Goal: Information Seeking & Learning: Learn about a topic

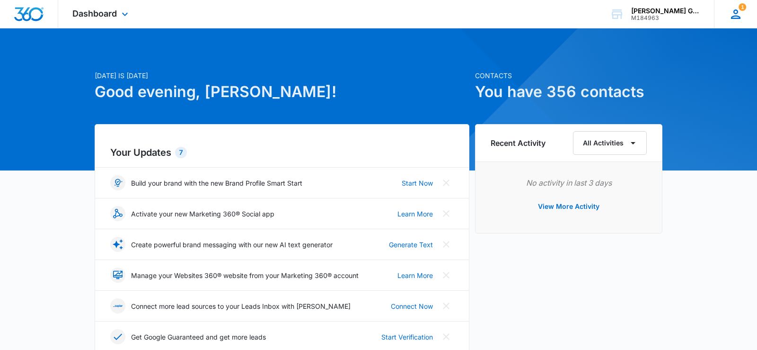
click at [733, 11] on icon at bounding box center [735, 14] width 14 height 14
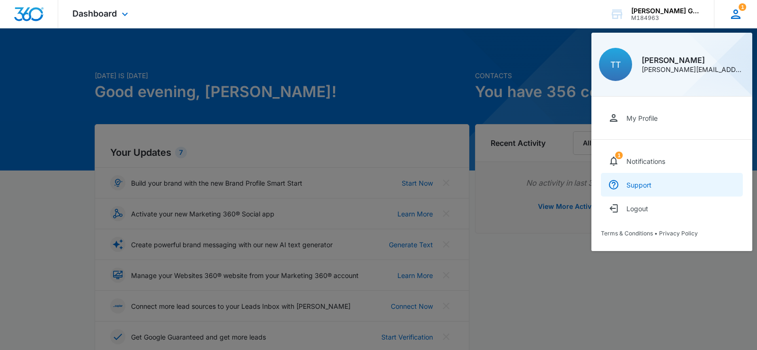
click at [650, 186] on div "Support" at bounding box center [638, 185] width 25 height 8
click at [359, 71] on div at bounding box center [378, 175] width 757 height 350
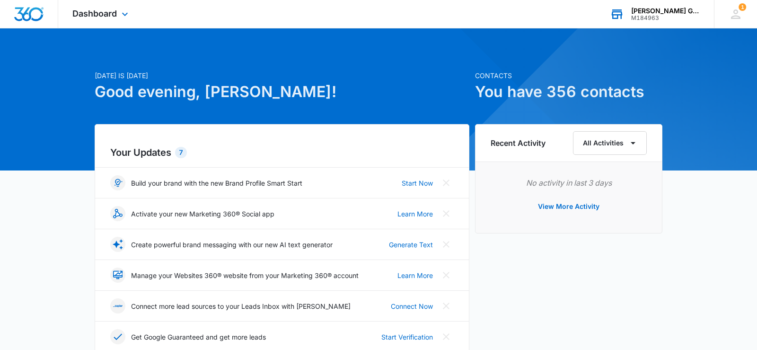
click at [658, 9] on div "[PERSON_NAME] Garage Doors Installation And Service LLC" at bounding box center [665, 11] width 69 height 8
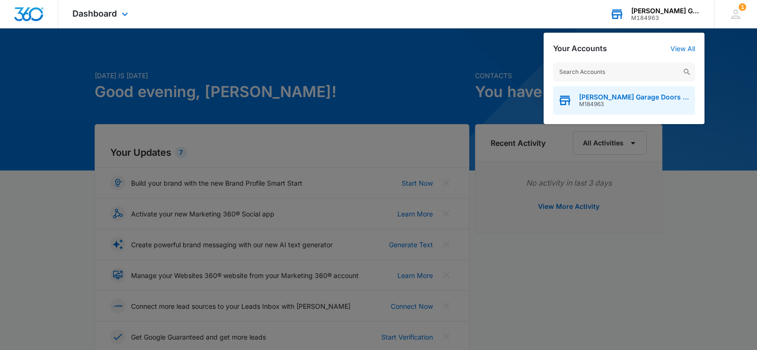
click at [600, 95] on span "[PERSON_NAME] Garage Doors Installation And Service LLC" at bounding box center [634, 97] width 111 height 8
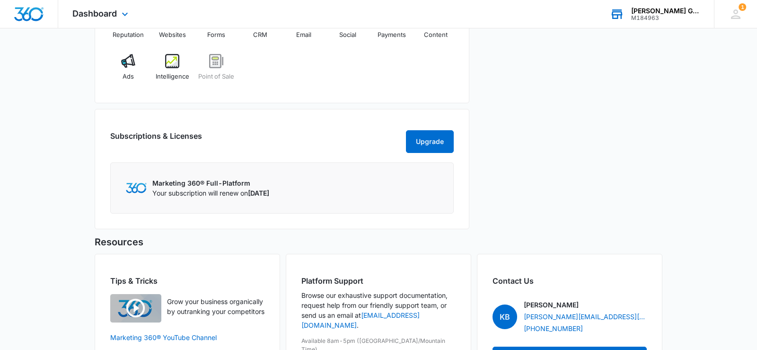
scroll to position [434, 0]
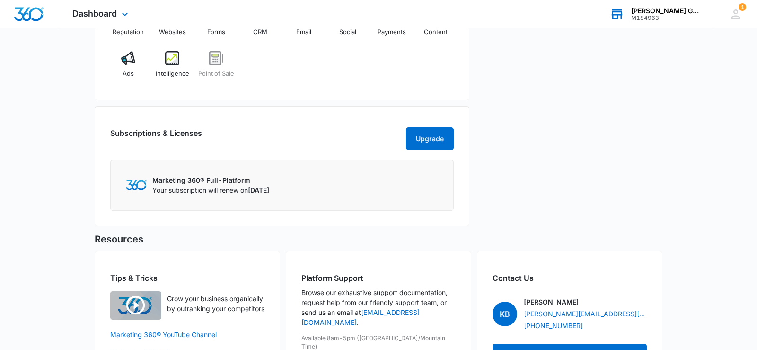
click at [152, 142] on h2 "Subscriptions & Licenses" at bounding box center [156, 136] width 92 height 19
click at [196, 195] on p "Your subscription will renew on [DATE]" at bounding box center [210, 190] width 117 height 10
click at [134, 190] on img at bounding box center [136, 185] width 21 height 10
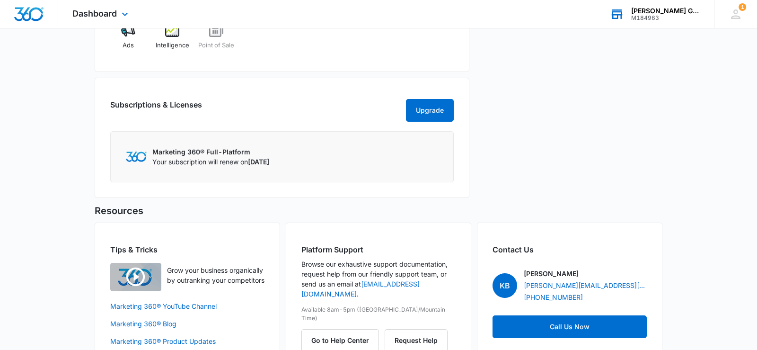
scroll to position [501, 0]
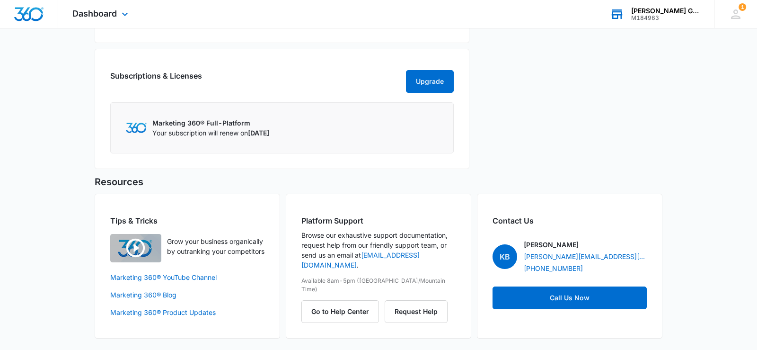
click at [141, 128] on img at bounding box center [136, 127] width 21 height 10
click at [202, 137] on p "Your subscription will renew on [DATE]" at bounding box center [210, 133] width 117 height 10
click at [140, 124] on img at bounding box center [136, 127] width 21 height 10
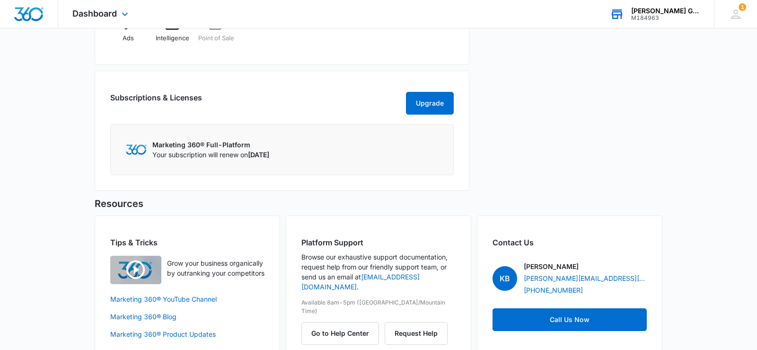
scroll to position [453, 0]
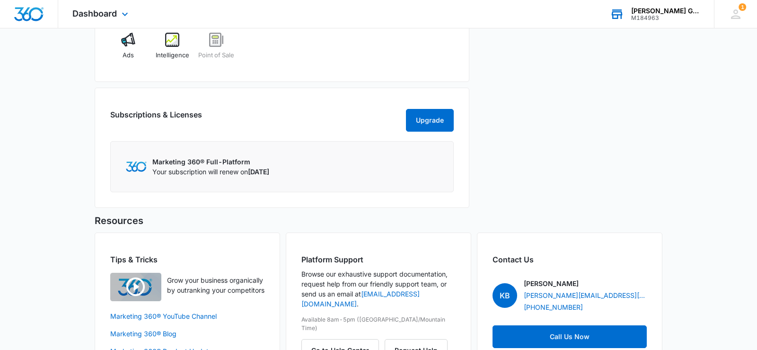
click at [173, 121] on h2 "Subscriptions & Licenses" at bounding box center [156, 118] width 92 height 19
click at [417, 121] on button "Upgrade" at bounding box center [430, 120] width 48 height 23
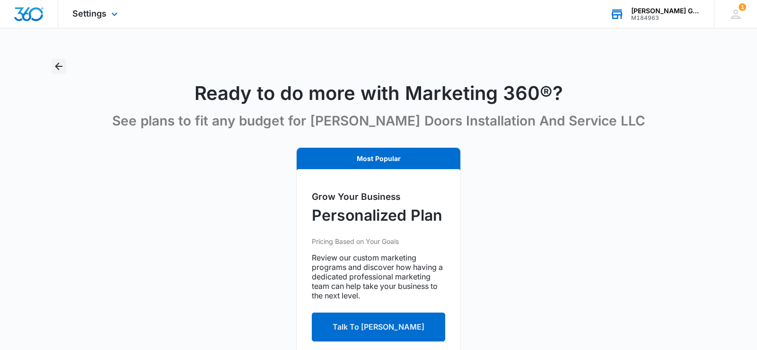
click at [57, 63] on icon "Back" at bounding box center [58, 66] width 11 height 11
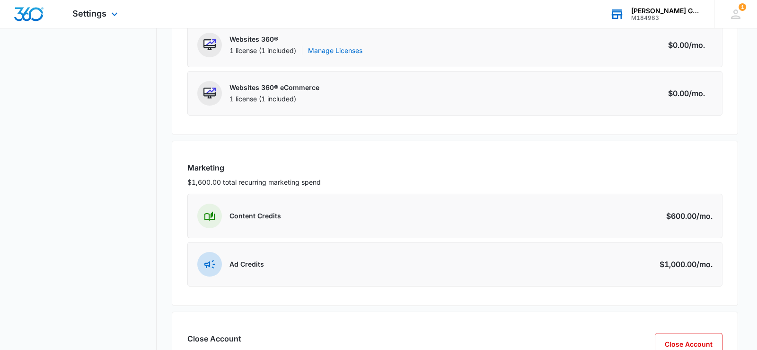
scroll to position [249, 0]
click at [495, 225] on div "Content Credits Amount $600.00 /mo." at bounding box center [454, 216] width 535 height 44
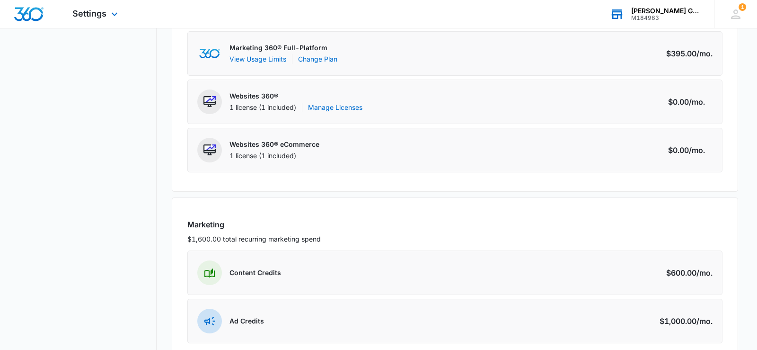
scroll to position [241, 0]
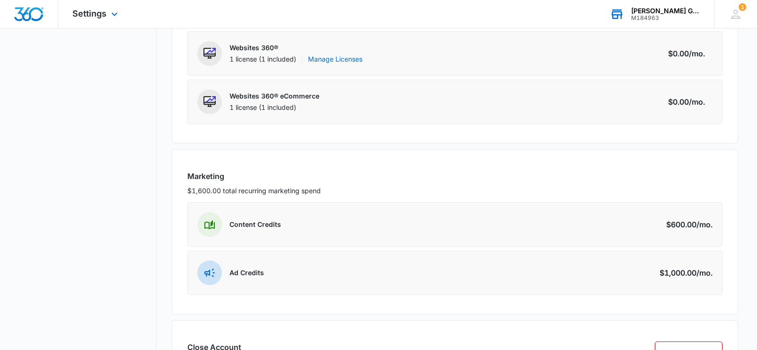
click at [213, 221] on img at bounding box center [209, 224] width 10 height 10
click at [180, 227] on div "Marketing $1,600.00 total recurring marketing spend Content Credits Amount $600…" at bounding box center [455, 231] width 566 height 165
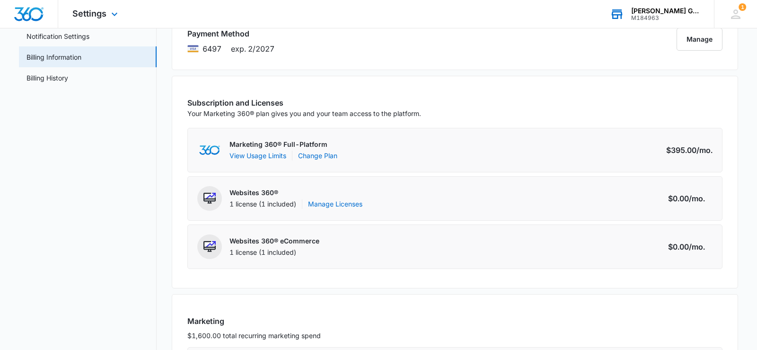
scroll to position [0, 0]
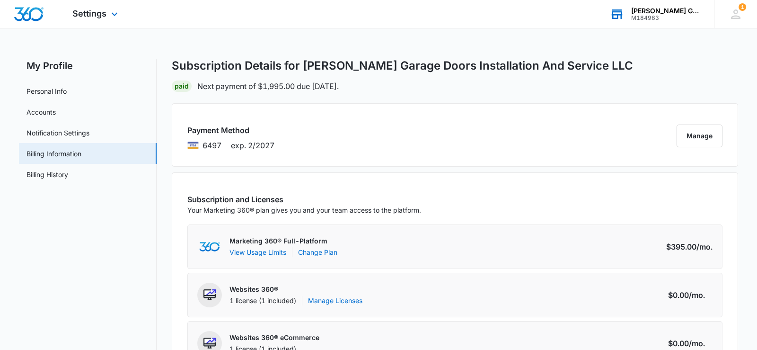
click at [33, 16] on img "Dashboard" at bounding box center [29, 14] width 30 height 14
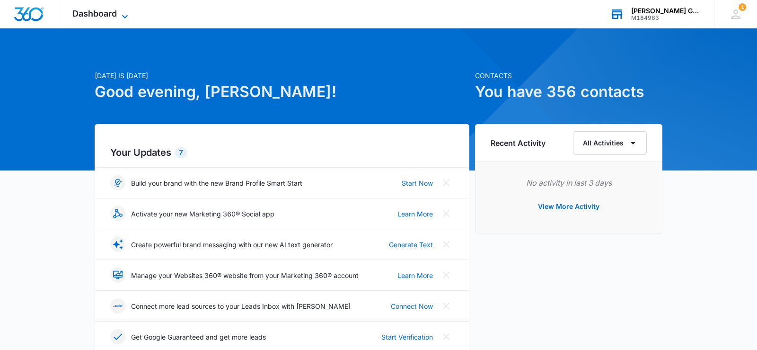
click at [130, 17] on icon at bounding box center [124, 16] width 11 height 11
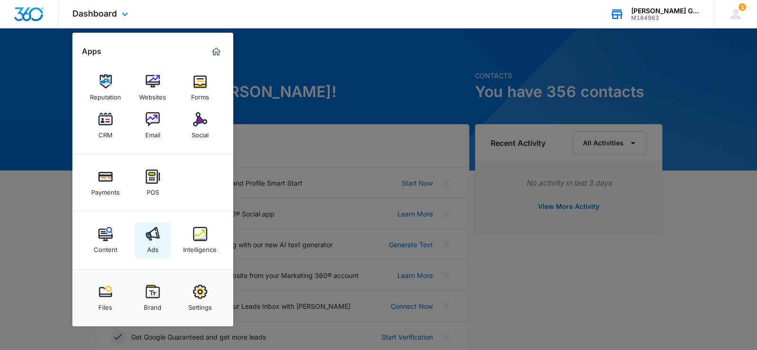
click at [157, 240] on img at bounding box center [153, 234] width 14 height 14
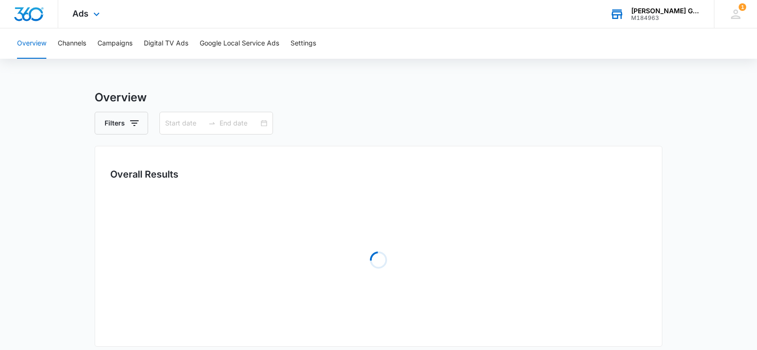
type input "[DATE]"
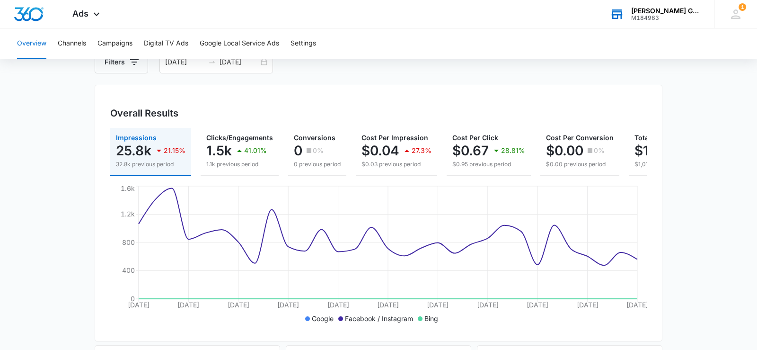
scroll to position [81, 0]
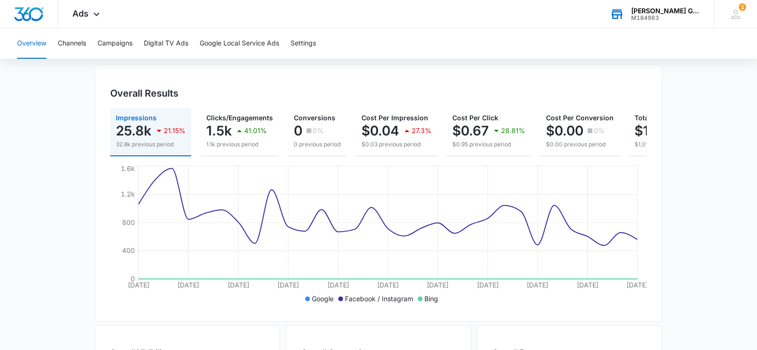
click at [620, 140] on div "Impressions 25.8k 21.15% 32.8k previous period Clicks/Engagements 1.5k 41.01% 1…" at bounding box center [378, 132] width 536 height 48
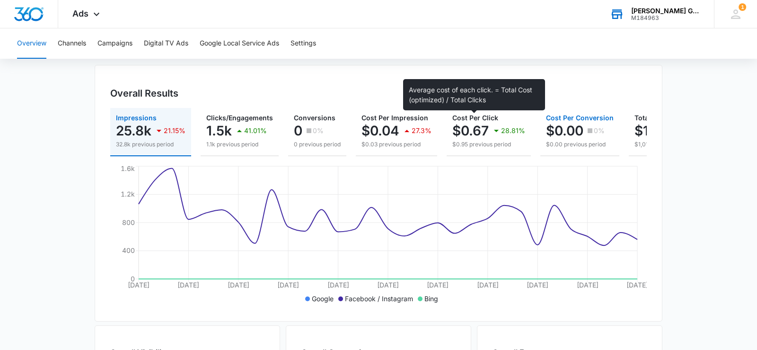
drag, startPoint x: 576, startPoint y: 129, endPoint x: 461, endPoint y: 92, distance: 121.0
click at [461, 92] on div "Overall Results Impressions 25.8k 21.15% 32.8k previous period Clicks/Engagemen…" at bounding box center [379, 193] width 568 height 256
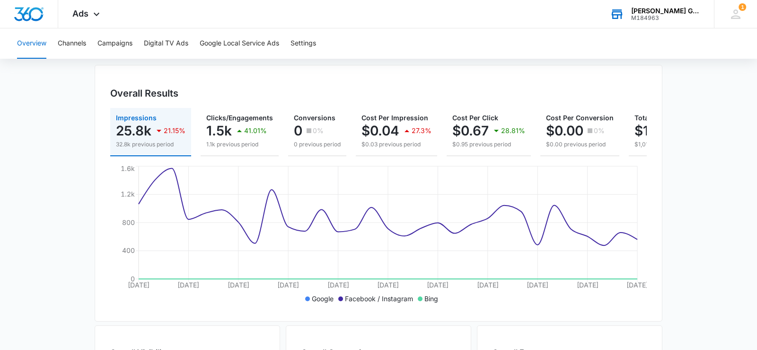
click at [594, 94] on div "Overall Results" at bounding box center [378, 93] width 536 height 14
click at [642, 132] on p "$1,021.20" at bounding box center [664, 130] width 61 height 15
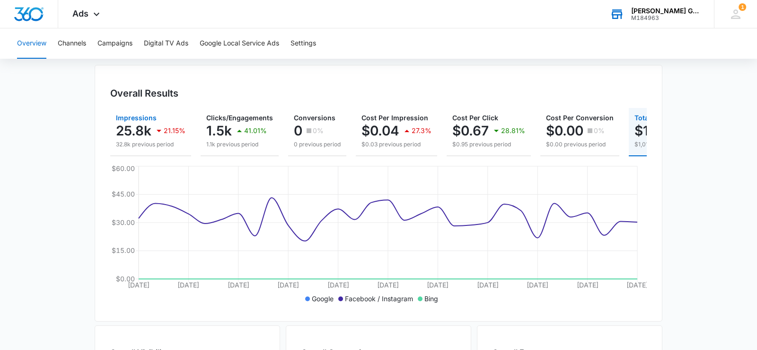
click at [131, 125] on p "25.8k" at bounding box center [133, 130] width 35 height 15
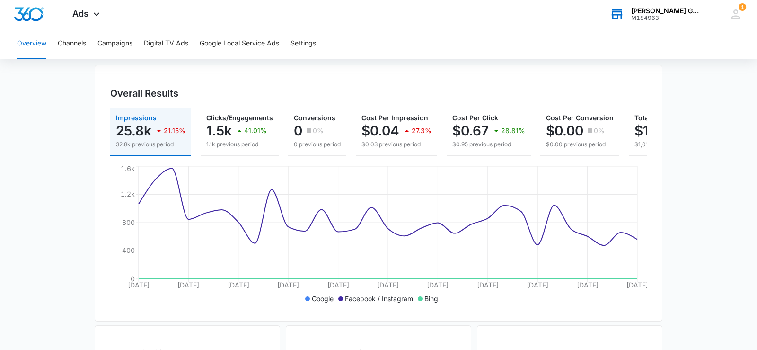
click at [140, 101] on div "Overall Results Impressions 25.8k 21.15% 32.8k previous period Clicks/Engagemen…" at bounding box center [379, 193] width 568 height 256
click at [146, 95] on h3 "Overall Results" at bounding box center [144, 93] width 68 height 14
click at [130, 93] on h3 "Overall Results" at bounding box center [144, 93] width 68 height 14
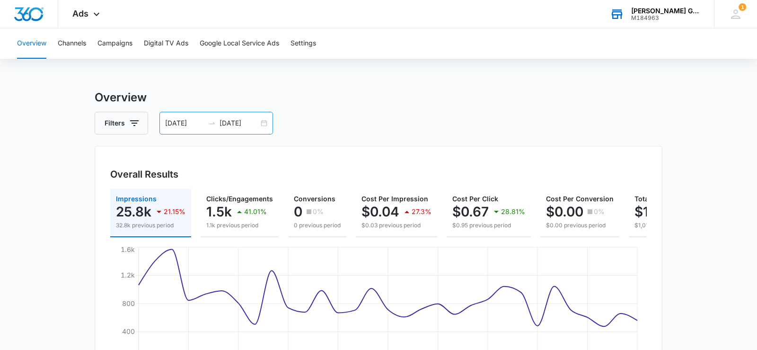
click at [260, 122] on div "[DATE] [DATE]" at bounding box center [216, 123] width 114 height 23
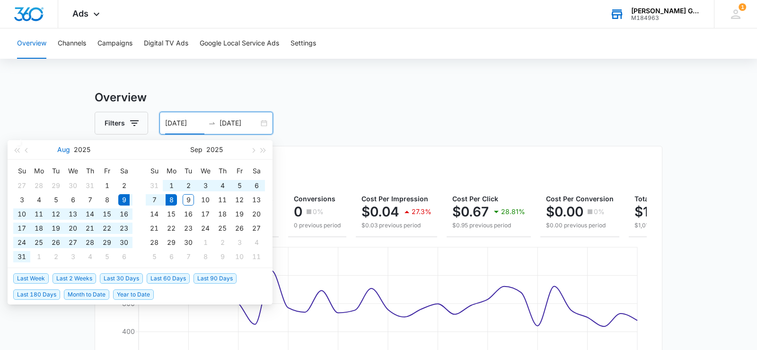
click at [61, 150] on button "Aug" at bounding box center [63, 149] width 13 height 19
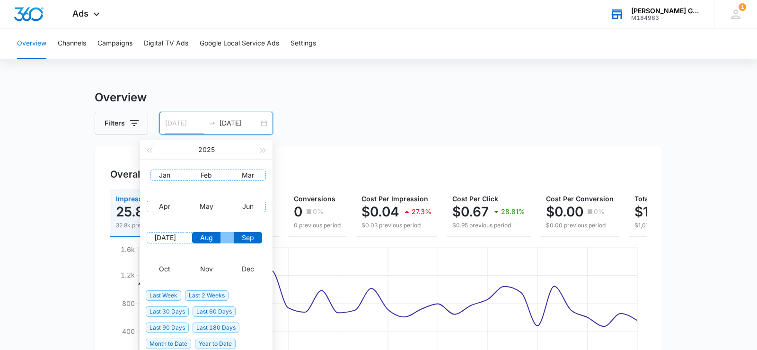
click at [160, 171] on div "Jan" at bounding box center [164, 174] width 28 height 11
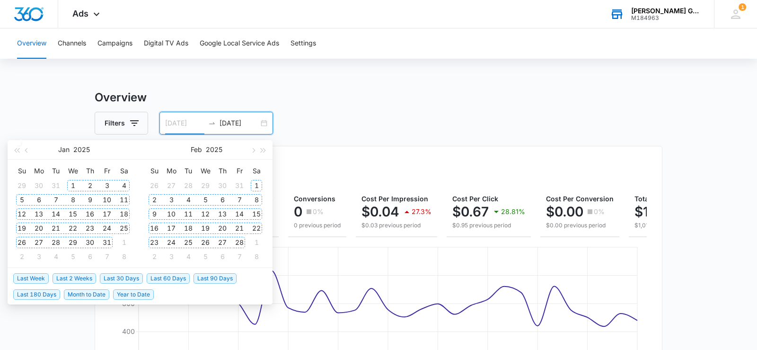
click at [71, 186] on div "1" at bounding box center [72, 185] width 11 height 11
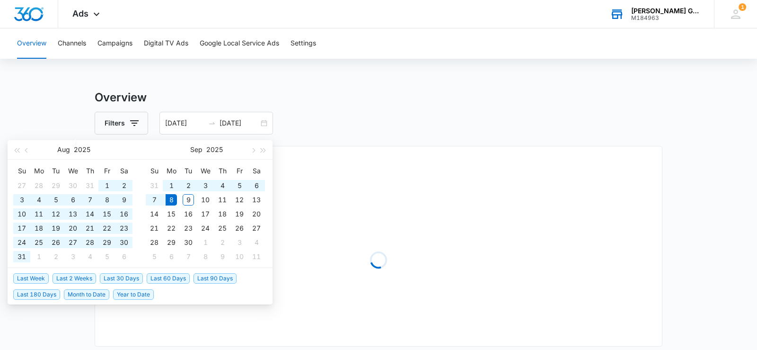
click at [365, 99] on h3 "Overview" at bounding box center [379, 97] width 568 height 17
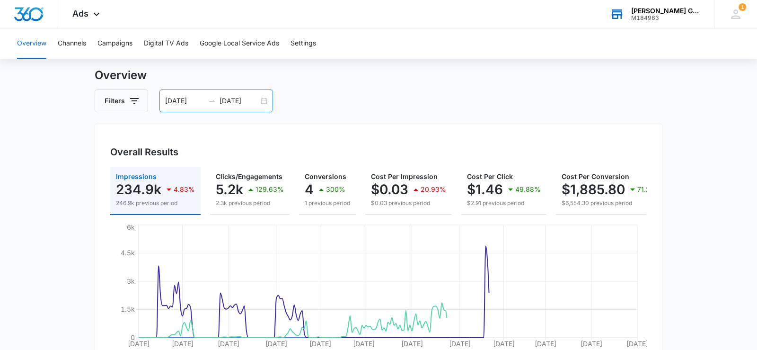
scroll to position [48, 0]
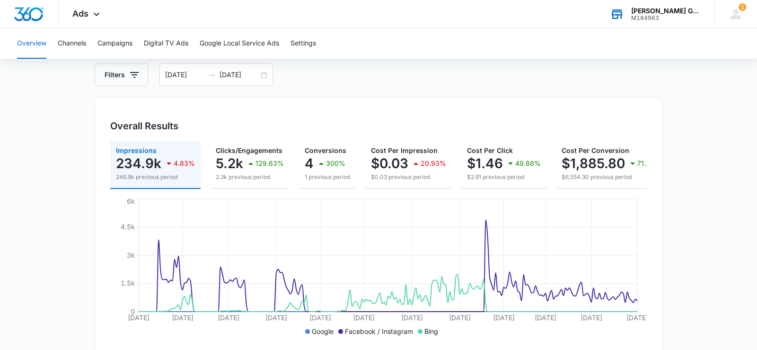
click at [267, 76] on div "[DATE] [DATE]" at bounding box center [216, 74] width 114 height 23
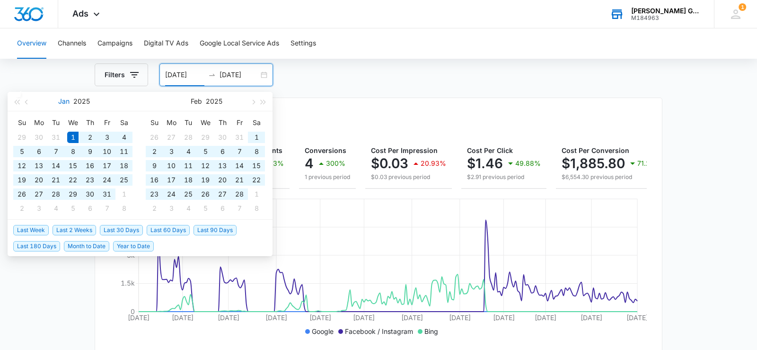
click at [64, 104] on button "Jan" at bounding box center [63, 101] width 11 height 19
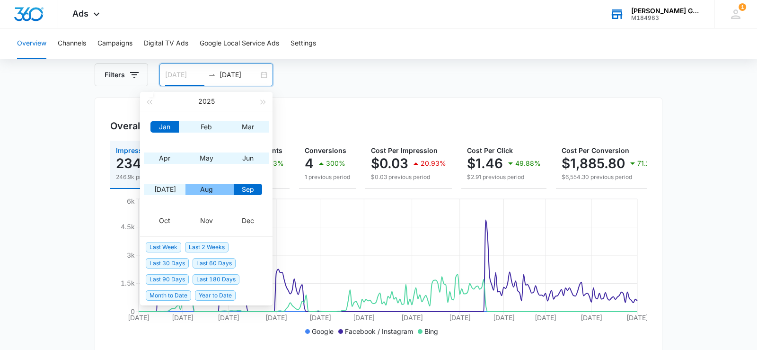
click at [209, 191] on div "Aug" at bounding box center [206, 189] width 28 height 11
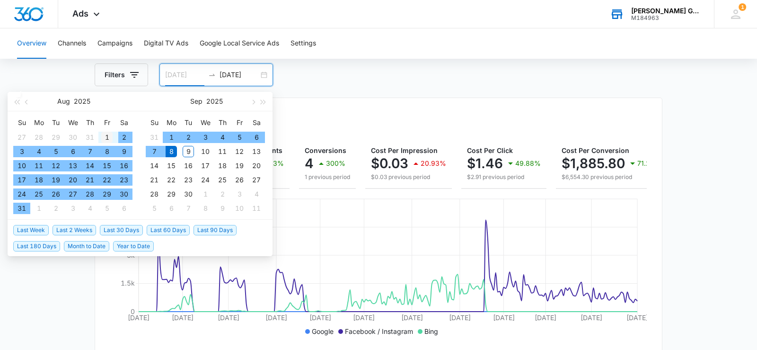
type input "[DATE]"
click at [109, 135] on div "1" at bounding box center [106, 136] width 11 height 11
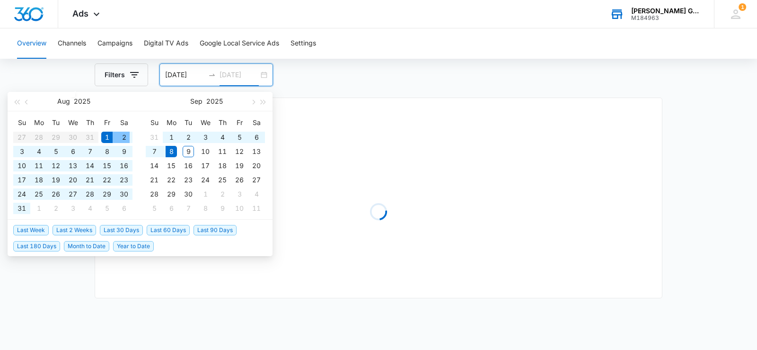
type input "[DATE]"
click at [394, 64] on div "Filters [DATE] [DATE]" at bounding box center [379, 74] width 568 height 23
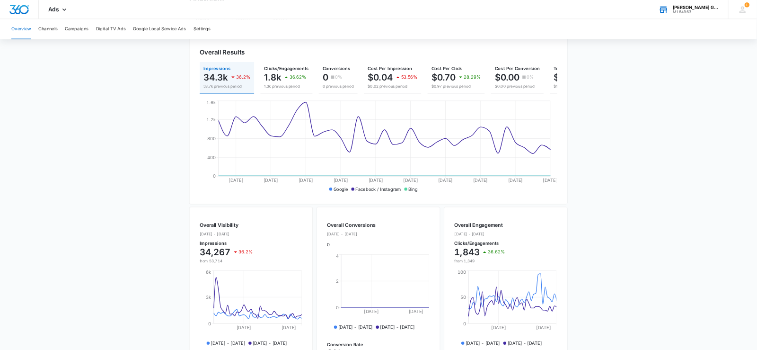
scroll to position [72, 0]
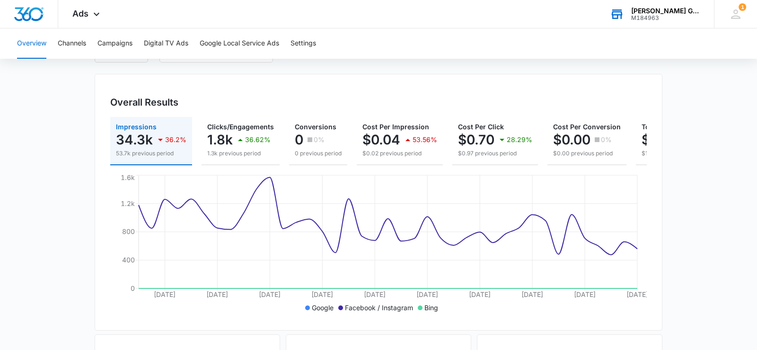
click at [488, 88] on div "Overall Results Impressions 34.3k 36.2% 53.7k previous period Clicks/Engagement…" at bounding box center [379, 202] width 568 height 256
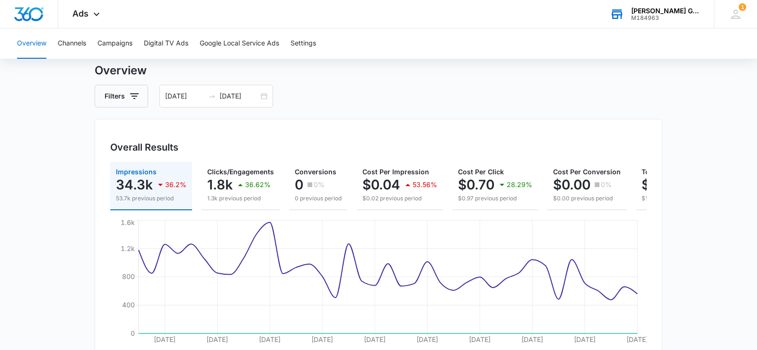
scroll to position [0, 0]
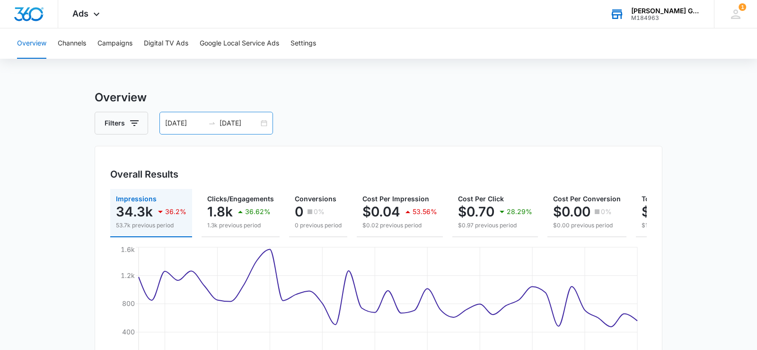
click at [260, 121] on div "[DATE] [DATE]" at bounding box center [216, 123] width 114 height 23
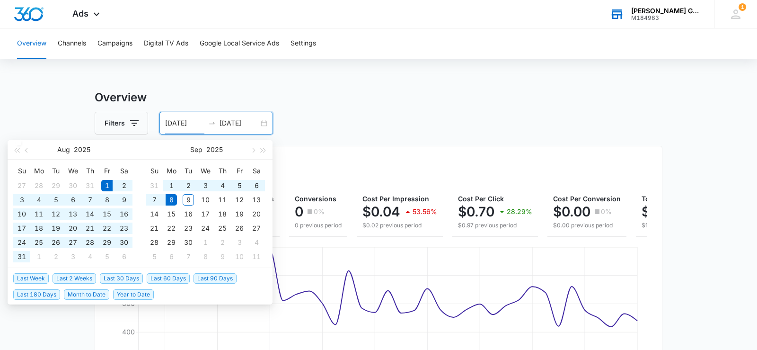
click at [264, 122] on div "[DATE] [DATE]" at bounding box center [216, 123] width 114 height 23
click at [63, 149] on button "Aug" at bounding box center [63, 149] width 13 height 19
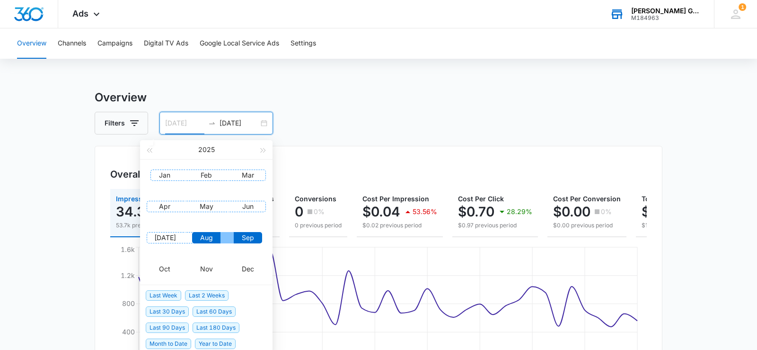
click at [171, 176] on div "Jan" at bounding box center [164, 174] width 28 height 11
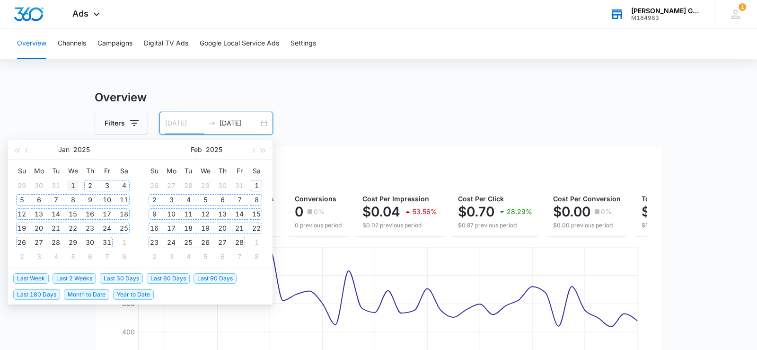
type input "[DATE]"
click at [77, 183] on div "1" at bounding box center [72, 185] width 11 height 11
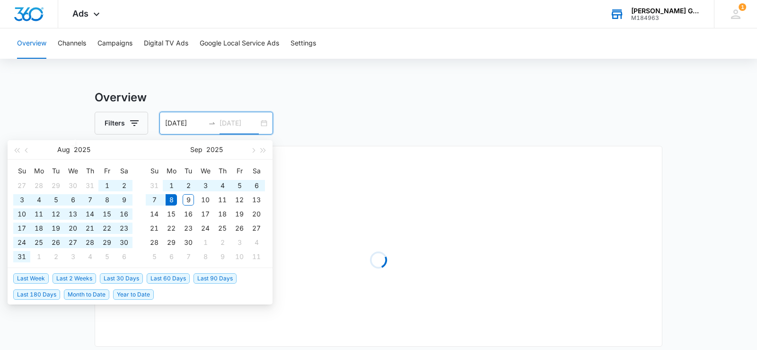
type input "[DATE]"
click at [432, 121] on div "Filters [DATE] [DATE]" at bounding box center [379, 123] width 568 height 23
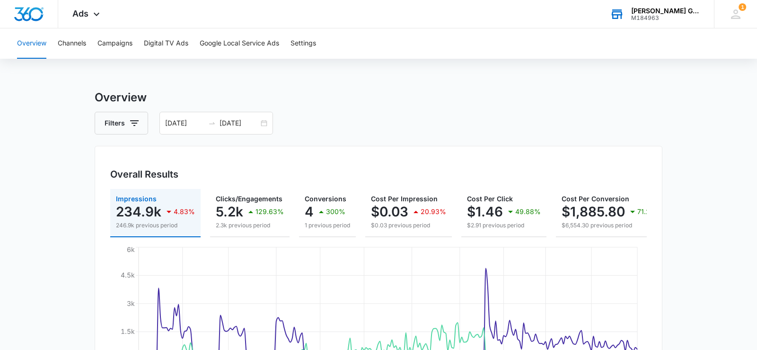
click at [79, 44] on button "Channels" at bounding box center [72, 43] width 28 height 30
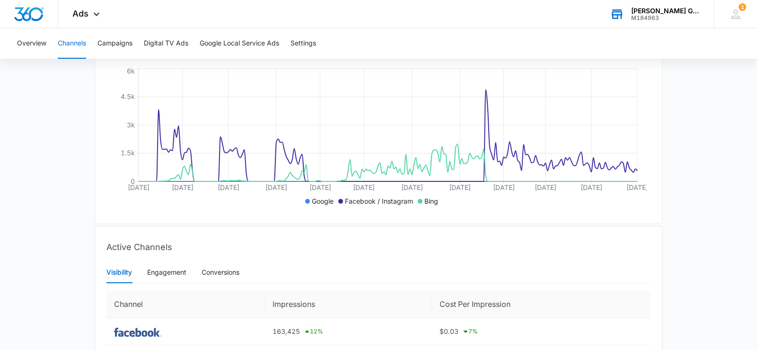
scroll to position [280, 0]
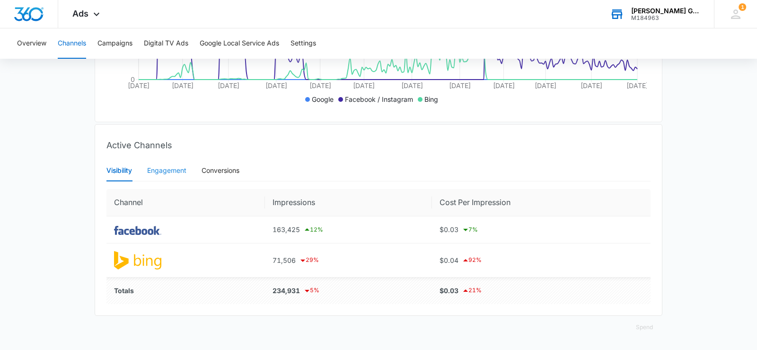
click at [171, 177] on div "Engagement" at bounding box center [166, 170] width 39 height 22
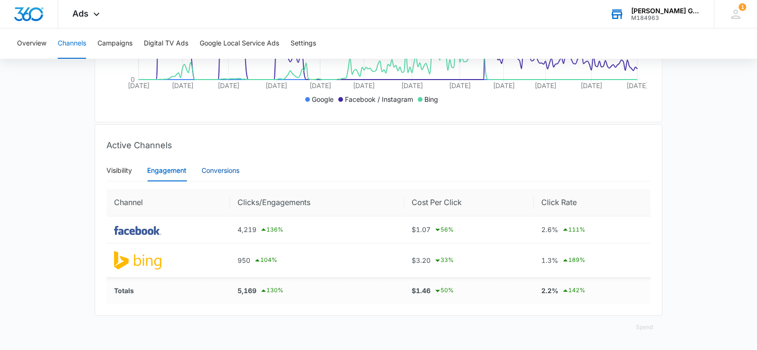
click at [219, 174] on div "Conversions" at bounding box center [220, 170] width 38 height 10
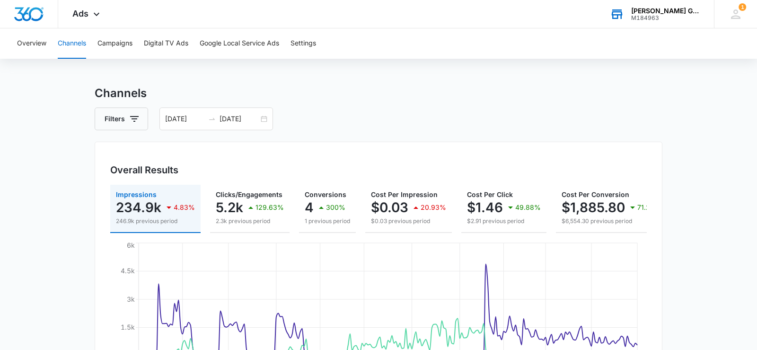
scroll to position [0, 0]
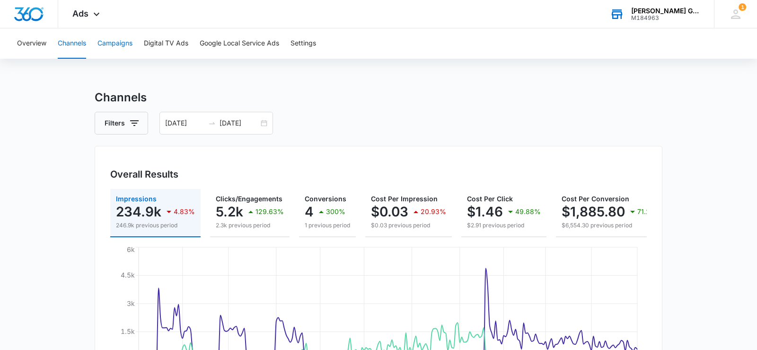
click at [122, 52] on button "Campaigns" at bounding box center [114, 43] width 35 height 30
click at [262, 124] on div "[DATE] [DATE]" at bounding box center [216, 123] width 114 height 23
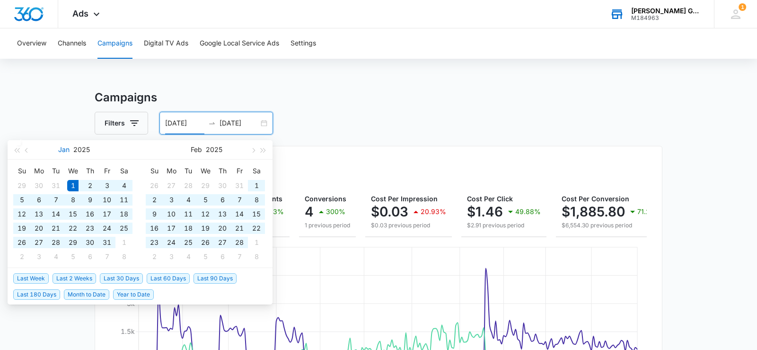
click at [68, 150] on button "Jan" at bounding box center [63, 149] width 11 height 19
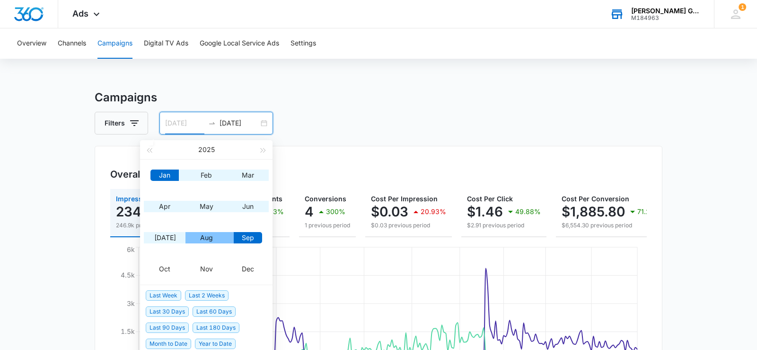
click at [211, 240] on div "Aug" at bounding box center [206, 237] width 28 height 11
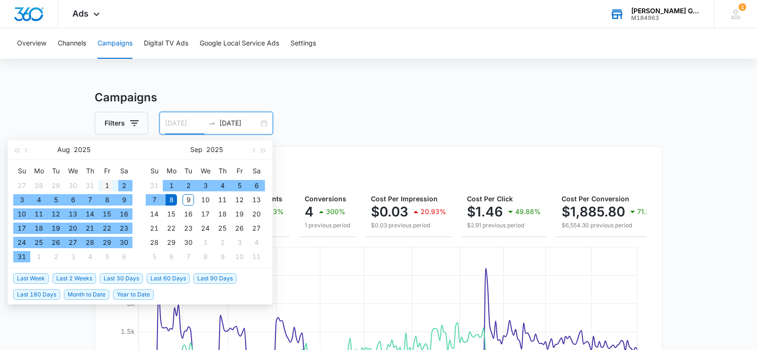
type input "[DATE]"
click at [109, 182] on div "1" at bounding box center [106, 185] width 11 height 11
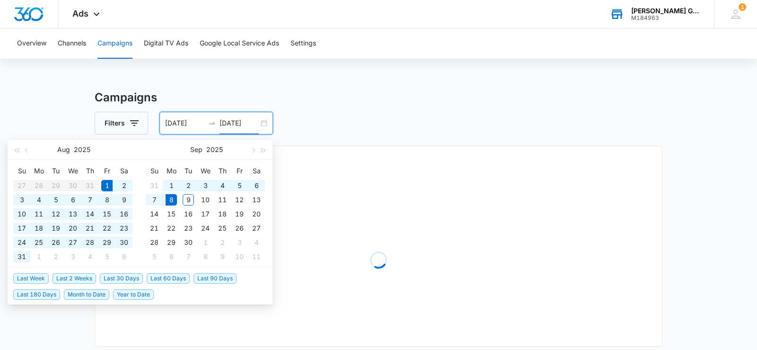
click at [55, 110] on main "Campaigns Filters [DATE] [DATE] Overall Results Loading Campaigns List Filters …" at bounding box center [378, 335] width 757 height 493
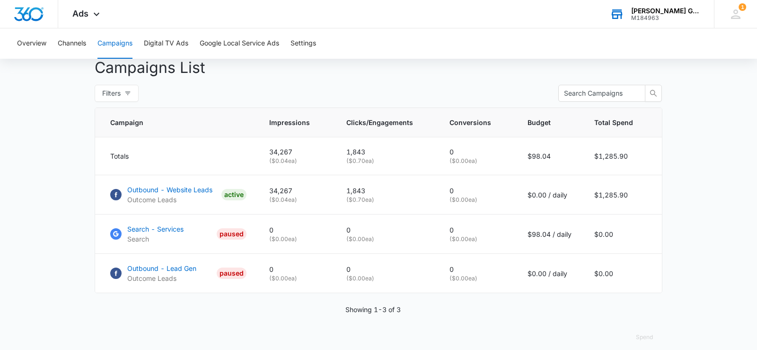
scroll to position [364, 0]
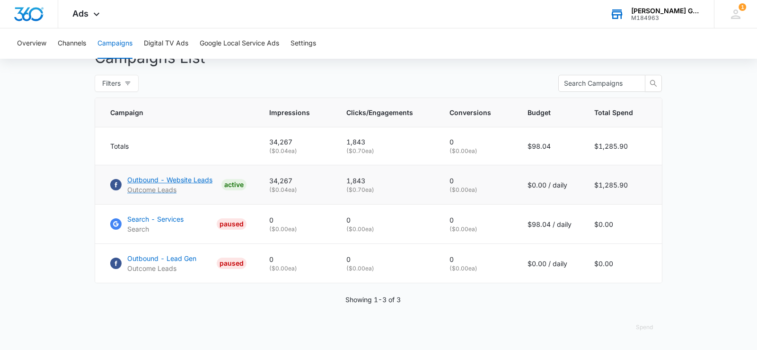
click at [156, 182] on p "Outbound - Website Leads" at bounding box center [169, 180] width 85 height 10
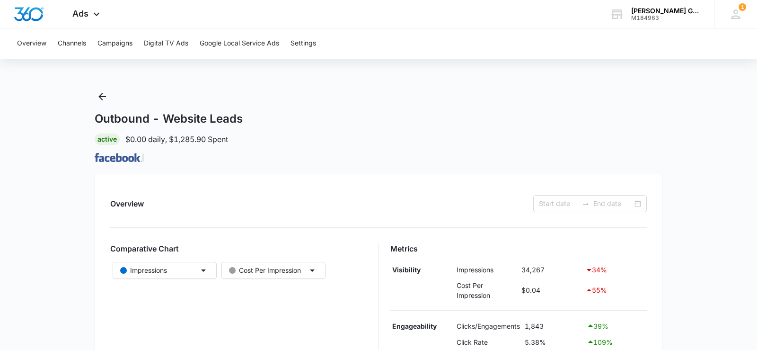
type input "[DATE]"
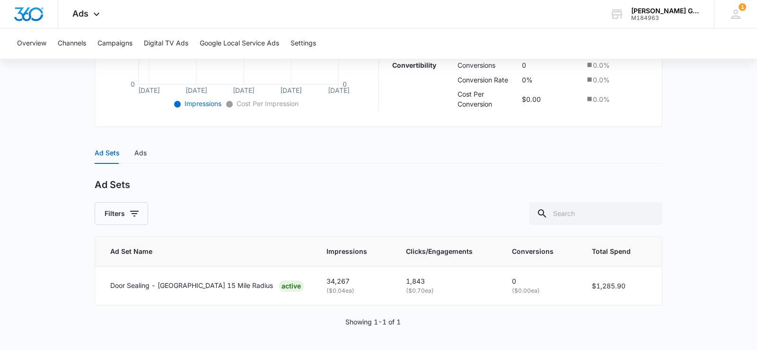
scroll to position [315, 0]
click at [202, 285] on p "Door Sealing - [GEOGRAPHIC_DATA] 15 Mile Radius" at bounding box center [191, 285] width 163 height 10
click at [186, 283] on p "Door Sealing - [GEOGRAPHIC_DATA] 15 Mile Radius" at bounding box center [191, 285] width 163 height 10
click at [73, 269] on main "Outbound - Website Leads | Active $0.00 daily , $1,285.90 Spent Overview [DATE]…" at bounding box center [378, 66] width 757 height 567
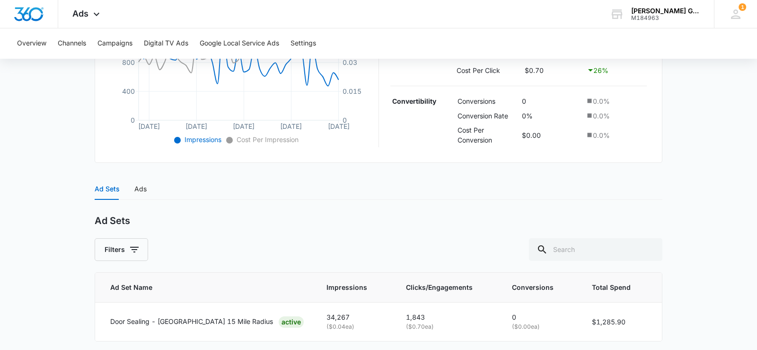
scroll to position [218, 0]
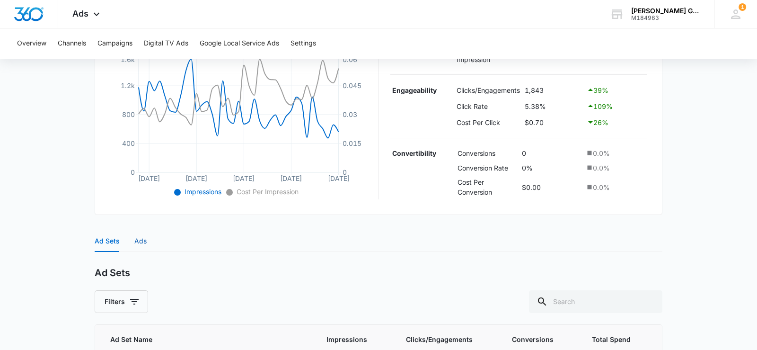
click at [144, 246] on div "Ads" at bounding box center [140, 241] width 12 height 10
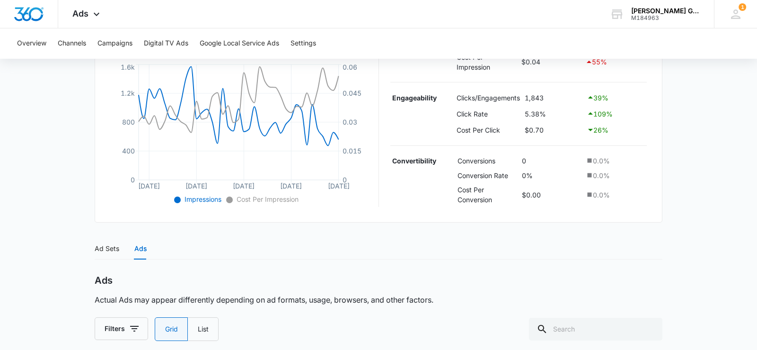
scroll to position [183, 0]
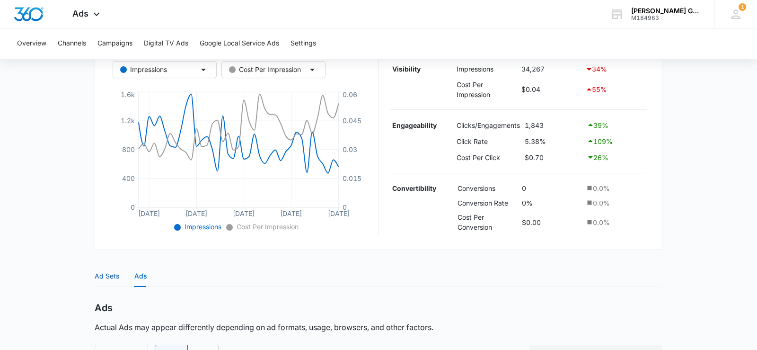
click at [105, 281] on div "Ad Sets" at bounding box center [107, 276] width 25 height 10
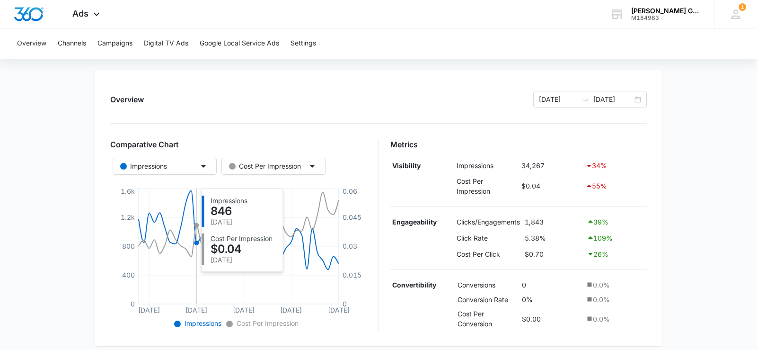
scroll to position [0, 0]
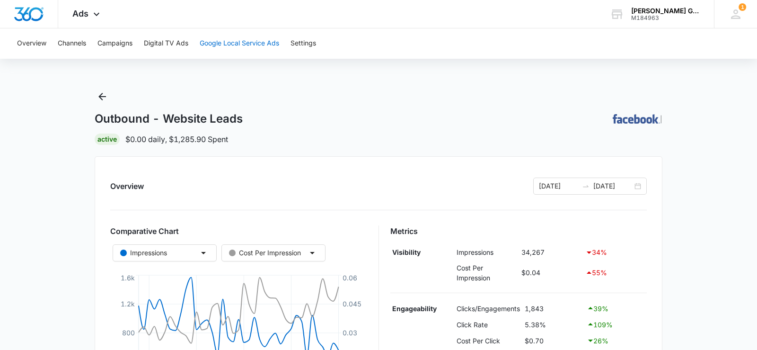
click at [276, 45] on button "Google Local Service Ads" at bounding box center [239, 43] width 79 height 30
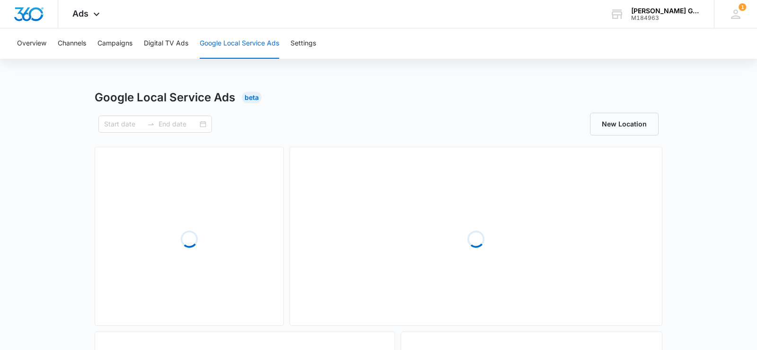
type input "[DATE]"
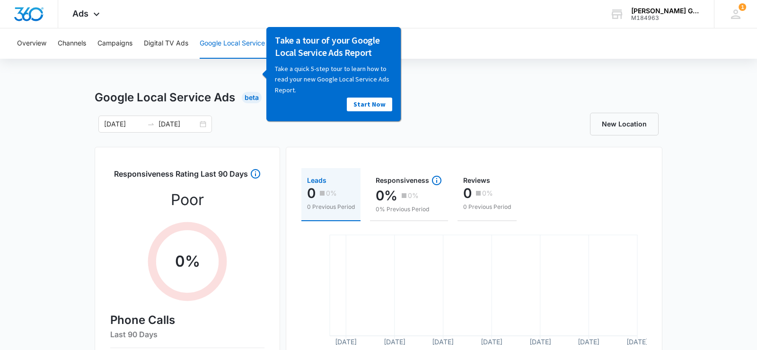
click at [192, 70] on div "Overview Channels Campaigns Digital TV Ads Google Local Service Ads Settings Go…" at bounding box center [378, 304] width 757 height 553
click at [149, 87] on div "Overview Channels Campaigns Digital TV Ads Google Local Service Ads Settings Go…" at bounding box center [378, 304] width 757 height 553
click at [173, 51] on button "Digital TV Ads" at bounding box center [166, 43] width 44 height 30
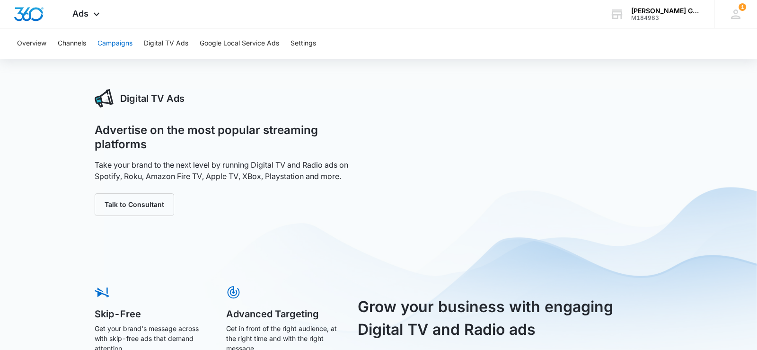
click at [119, 44] on button "Campaigns" at bounding box center [114, 43] width 35 height 30
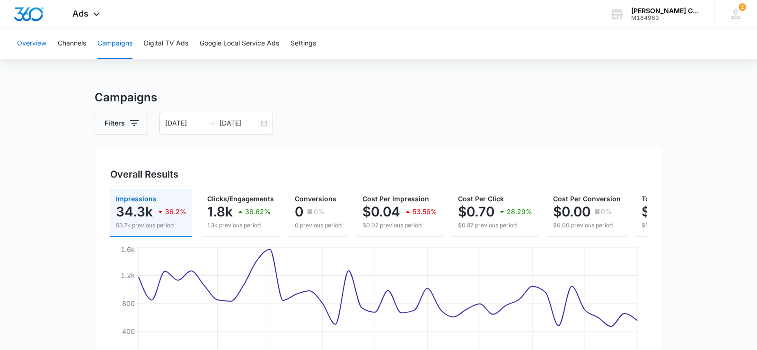
click at [44, 46] on button "Overview" at bounding box center [31, 43] width 29 height 30
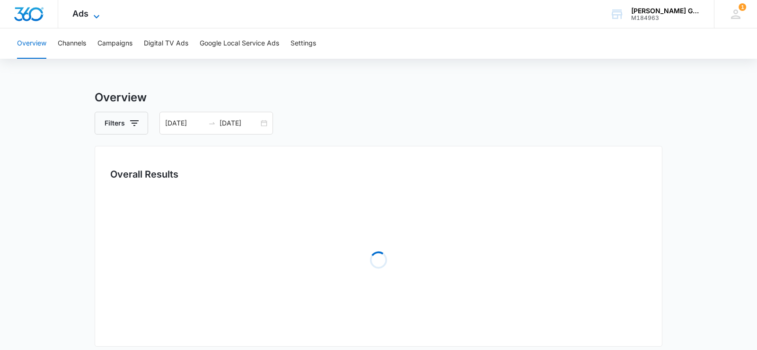
click at [95, 14] on icon at bounding box center [96, 16] width 11 height 11
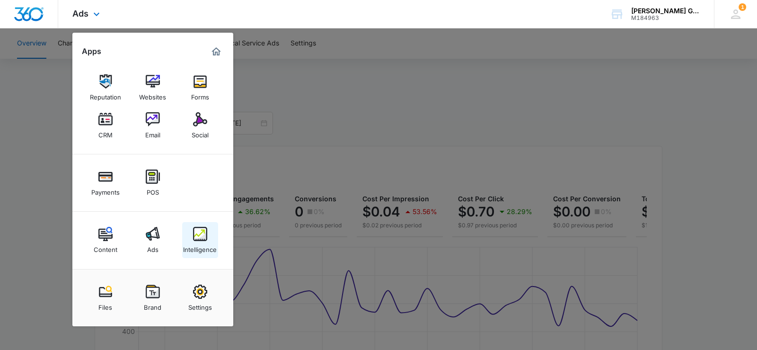
click at [203, 241] on div "Intelligence" at bounding box center [200, 247] width 34 height 12
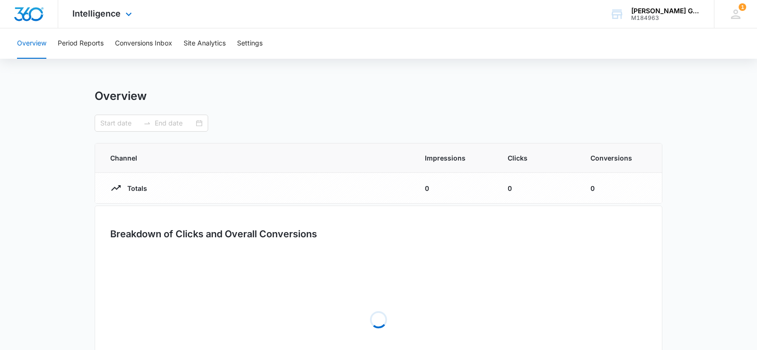
type input "[DATE]"
